Goal: Task Accomplishment & Management: Manage account settings

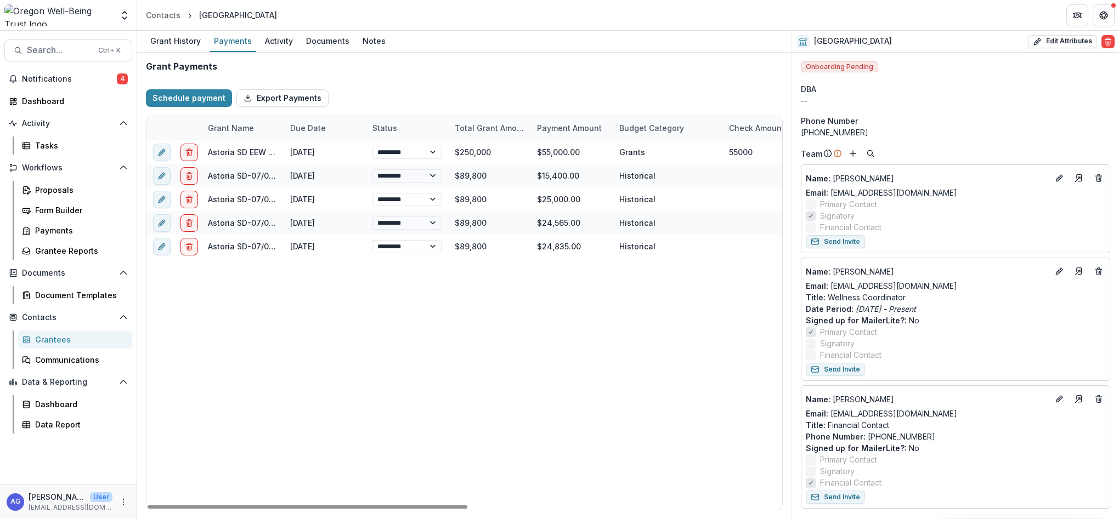
select select "****"
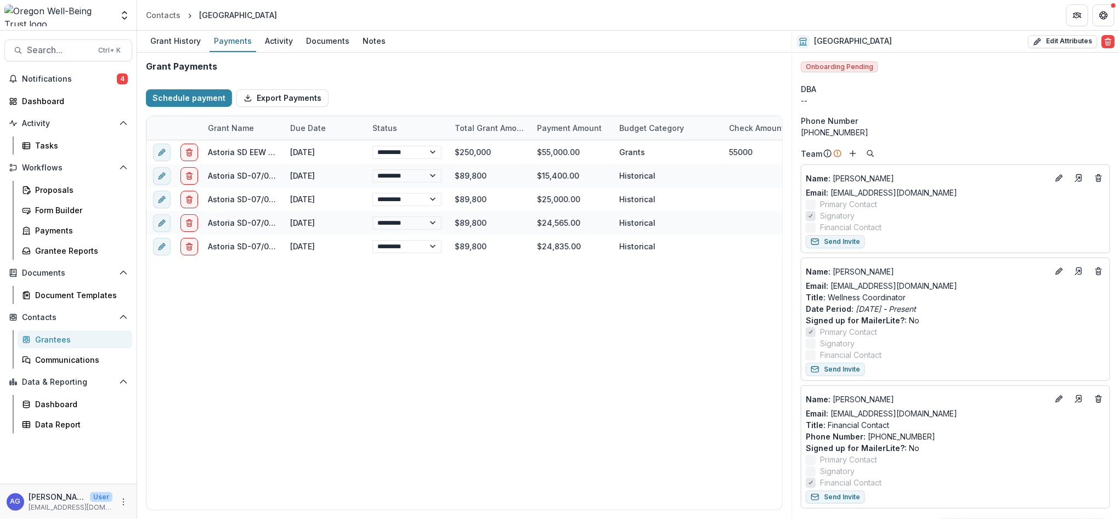
select select "****"
